Goal: Information Seeking & Learning: Learn about a topic

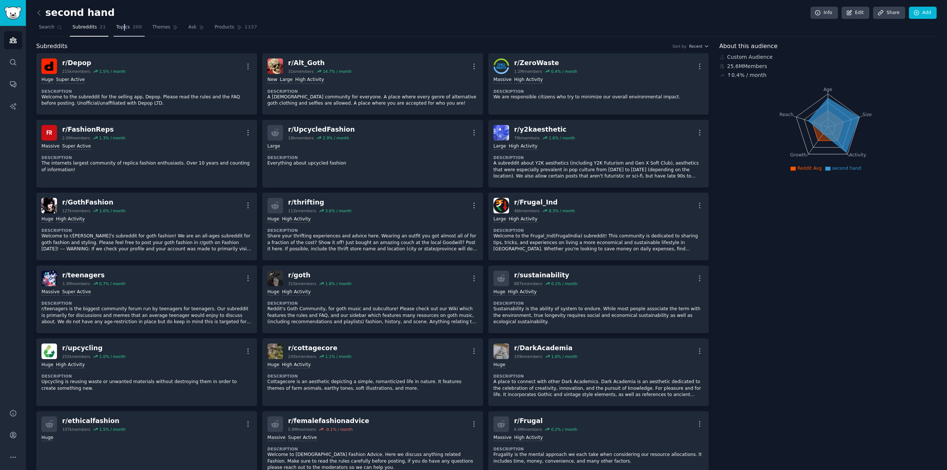
click at [118, 28] on span "Topics" at bounding box center [123, 27] width 14 height 7
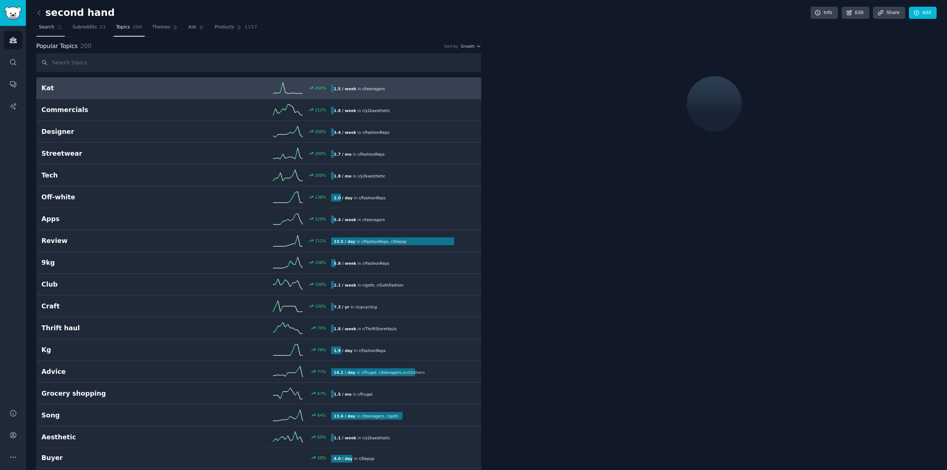
click at [46, 25] on span "Search" at bounding box center [47, 27] width 16 height 7
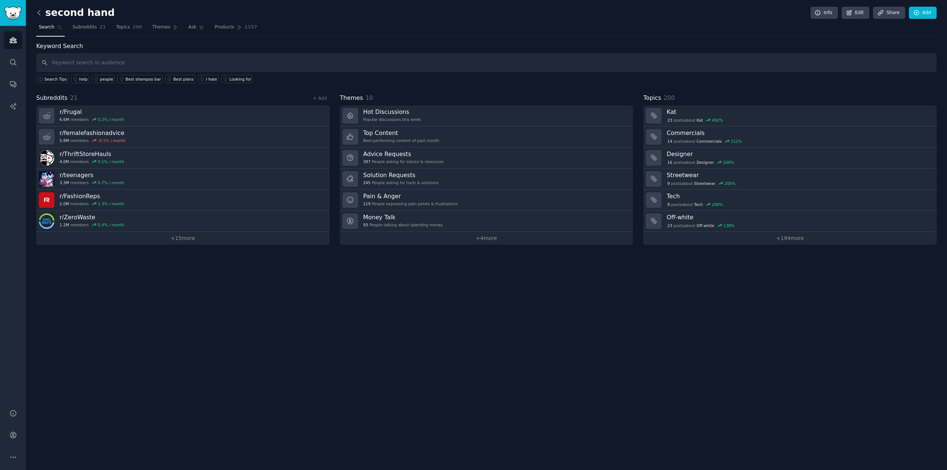
click at [40, 10] on icon at bounding box center [39, 13] width 8 height 8
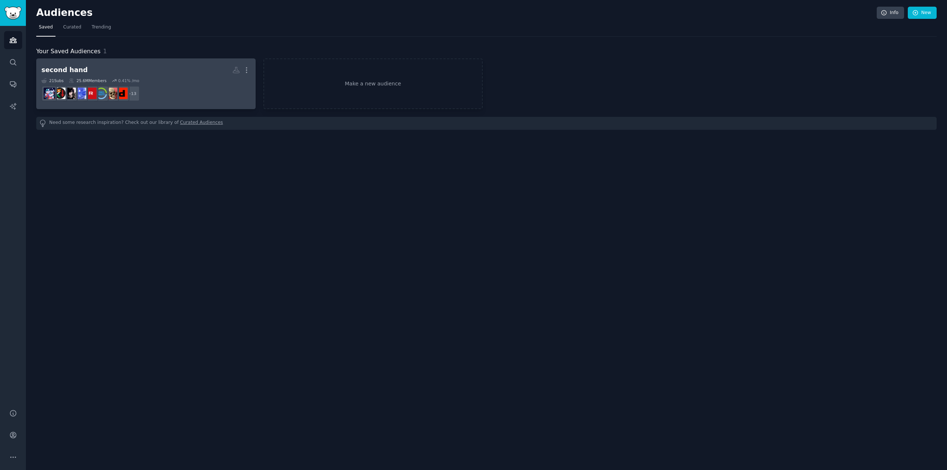
click at [194, 74] on h2 "second hand More" at bounding box center [145, 70] width 209 height 13
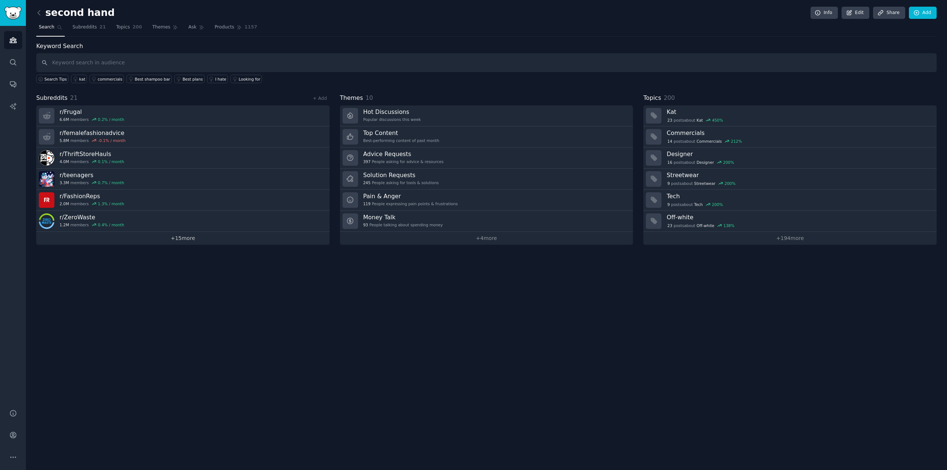
click at [187, 238] on link "+ 15 more" at bounding box center [182, 238] width 293 height 13
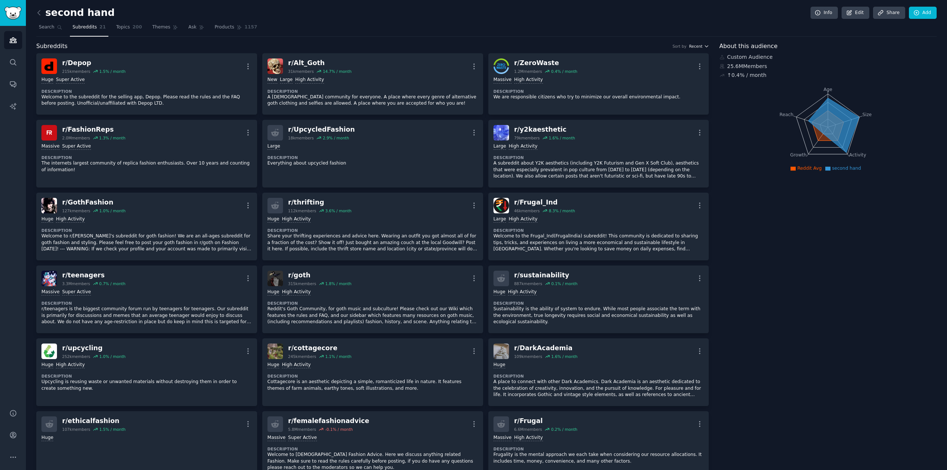
click at [702, 45] on button "Recent" at bounding box center [699, 46] width 20 height 5
click at [659, 72] on p "Largest" at bounding box center [659, 73] width 17 height 7
